Goal: Task Accomplishment & Management: Use online tool/utility

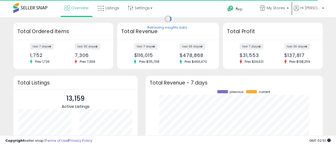
scroll to position [74, 167]
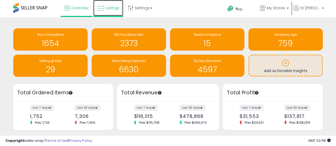
click at [109, 6] on span "Listings" at bounding box center [112, 7] width 14 height 5
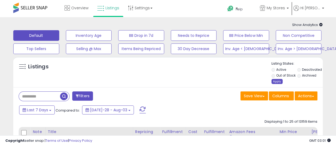
click at [276, 80] on div "Apply" at bounding box center [276, 81] width 11 height 5
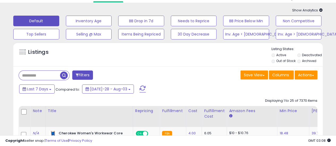
scroll to position [27, 0]
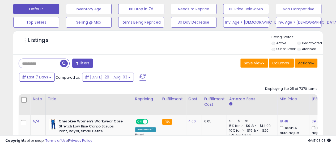
click at [312, 66] on button "Actions" at bounding box center [306, 63] width 23 height 9
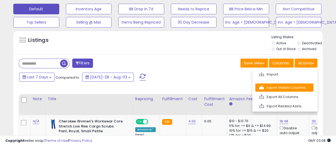
click at [296, 89] on link "Export Visible Columns" at bounding box center [284, 88] width 58 height 8
